Goal: Register for event/course

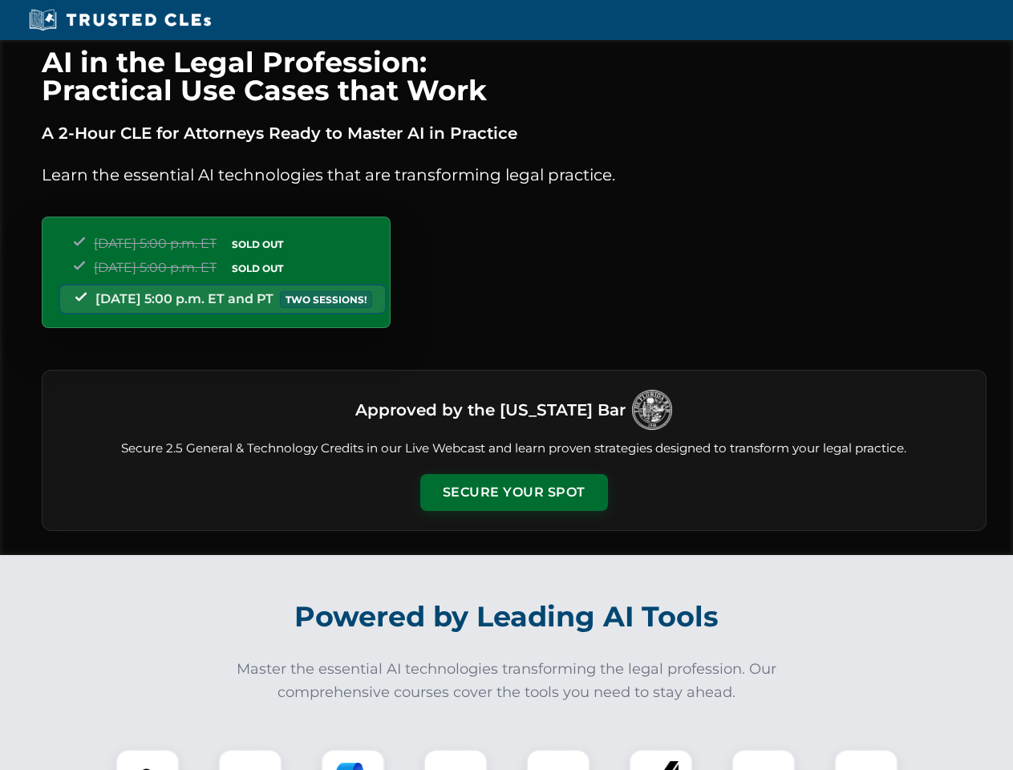
click at [513, 492] on button "Secure Your Spot" at bounding box center [514, 492] width 188 height 37
click at [148, 759] on img at bounding box center [147, 781] width 47 height 47
